Goal: Task Accomplishment & Management: Complete application form

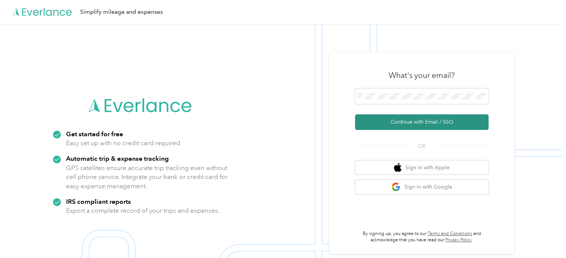
click at [471, 126] on button "Continue with Email / SSO" at bounding box center [421, 122] width 133 height 16
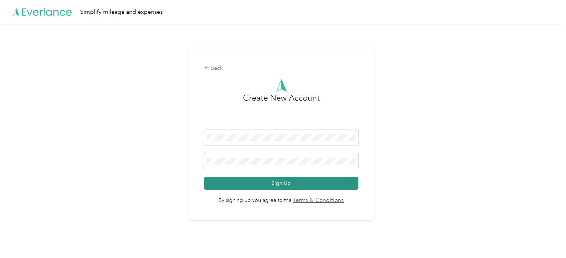
click at [292, 180] on button "Sign Up" at bounding box center [281, 182] width 155 height 13
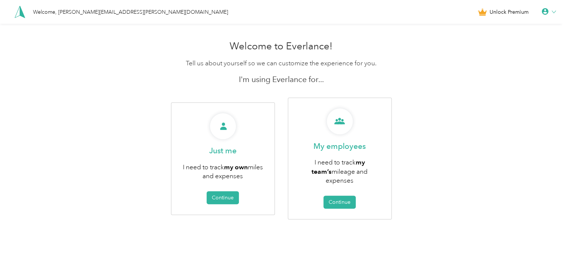
click at [439, 111] on div "Welcome to Everlance! Tell us about yourself so we can customize the experience…" at bounding box center [281, 146] width 562 height 219
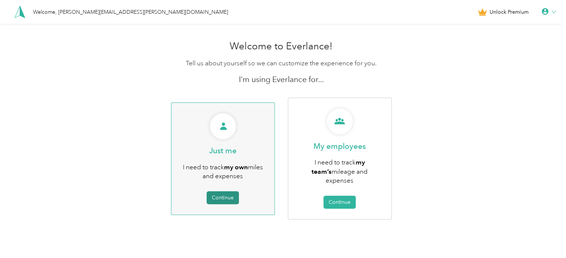
click at [226, 191] on button "Continue" at bounding box center [222, 197] width 32 height 13
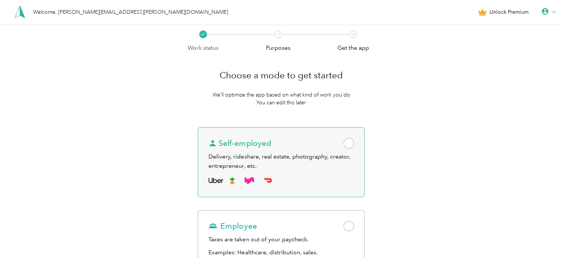
click at [290, 127] on div "Self-employed Delivery, rideshare, real estate, photography, creator, entrepren…" at bounding box center [281, 162] width 166 height 70
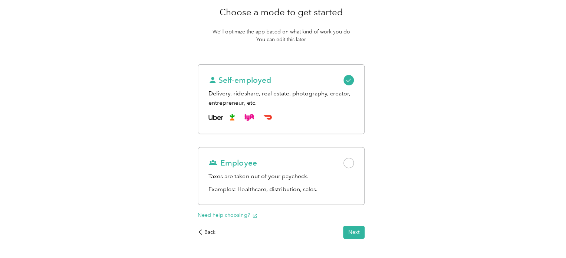
scroll to position [84, 0]
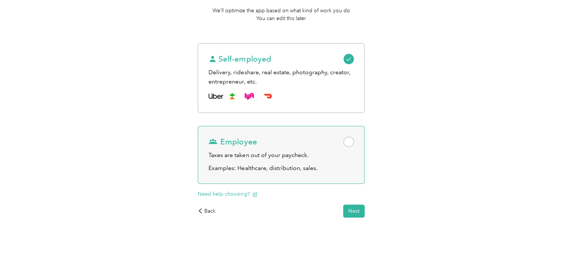
click at [350, 147] on div "Employee Taxes are taken out of your paycheck. Examples: Healthcare, distributi…" at bounding box center [281, 155] width 166 height 58
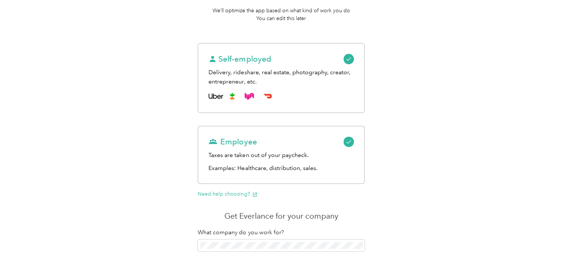
scroll to position [172, 0]
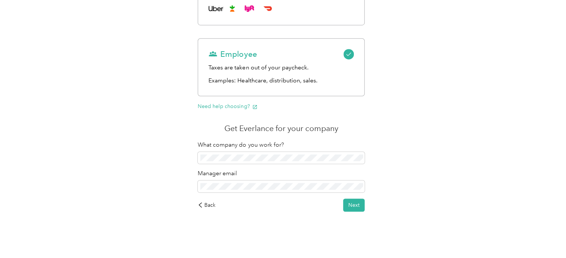
click at [399, 88] on div "Work status Purposes Get the app Choose a mode to get started We’ll optimize th…" at bounding box center [281, 55] width 562 height 406
click at [356, 207] on button "Next" at bounding box center [353, 204] width 21 height 13
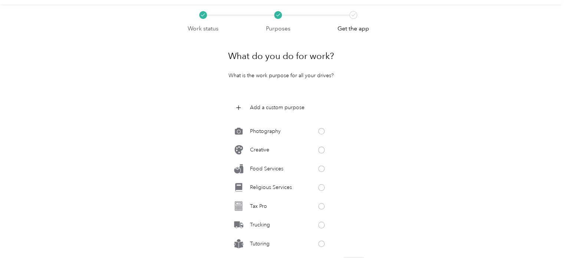
scroll to position [37, 0]
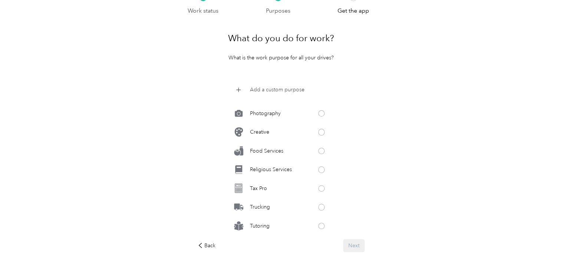
click at [285, 86] on p "Add a custom purpose" at bounding box center [277, 90] width 54 height 8
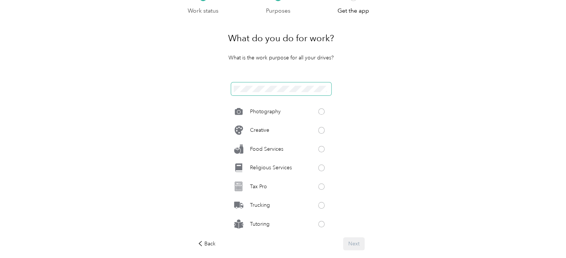
click at [276, 83] on span at bounding box center [281, 88] width 100 height 13
click at [419, 102] on div "Work status Purposes Get the app What do you do for work? What is the work purp…" at bounding box center [281, 142] width 562 height 310
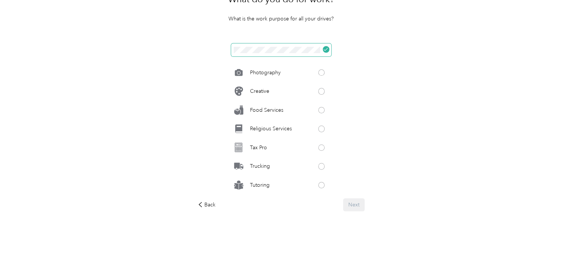
click at [326, 48] on icon at bounding box center [325, 49] width 4 height 4
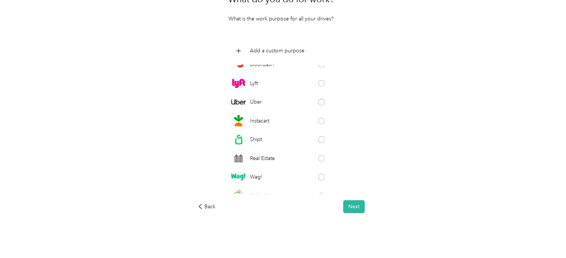
scroll to position [0, 0]
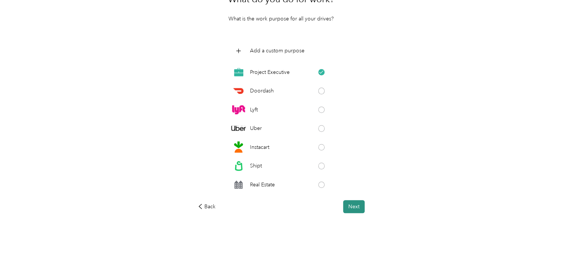
click at [362, 209] on button "Next" at bounding box center [353, 206] width 21 height 13
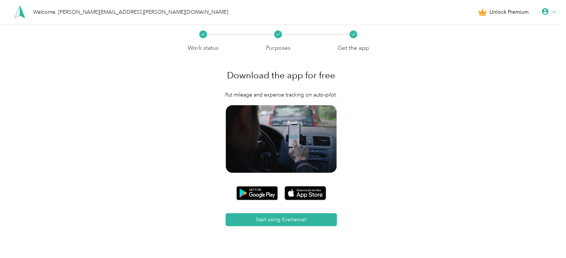
scroll to position [28, 0]
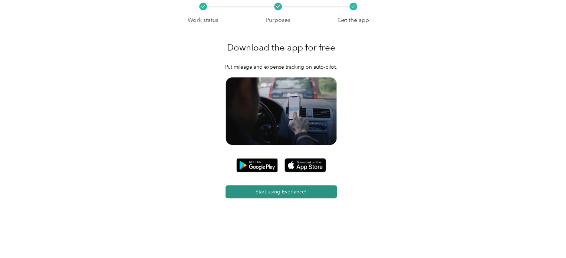
click at [331, 193] on button "Start using Everlance!" at bounding box center [280, 191] width 111 height 13
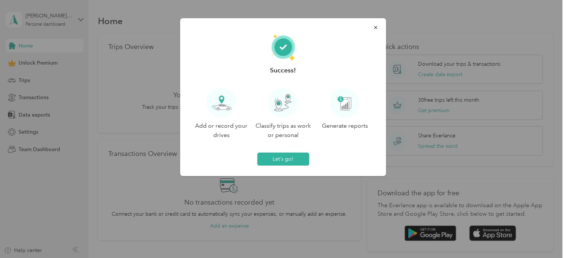
click at [285, 166] on div "Success! Add or record your drives Classify trips as work or personal Generate …" at bounding box center [283, 97] width 206 height 158
click at [292, 163] on button "Let's go!" at bounding box center [283, 158] width 52 height 13
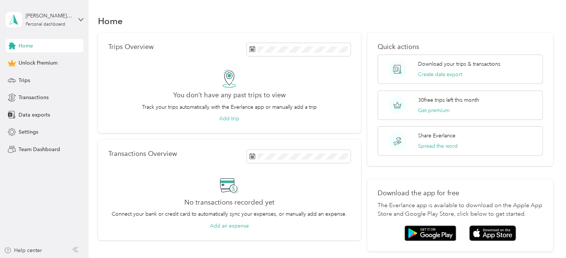
click at [371, 124] on div "Quick actions Download your trips & transactions Create data export 30 free tri…" at bounding box center [460, 99] width 186 height 133
